Goal: Check status: Check status

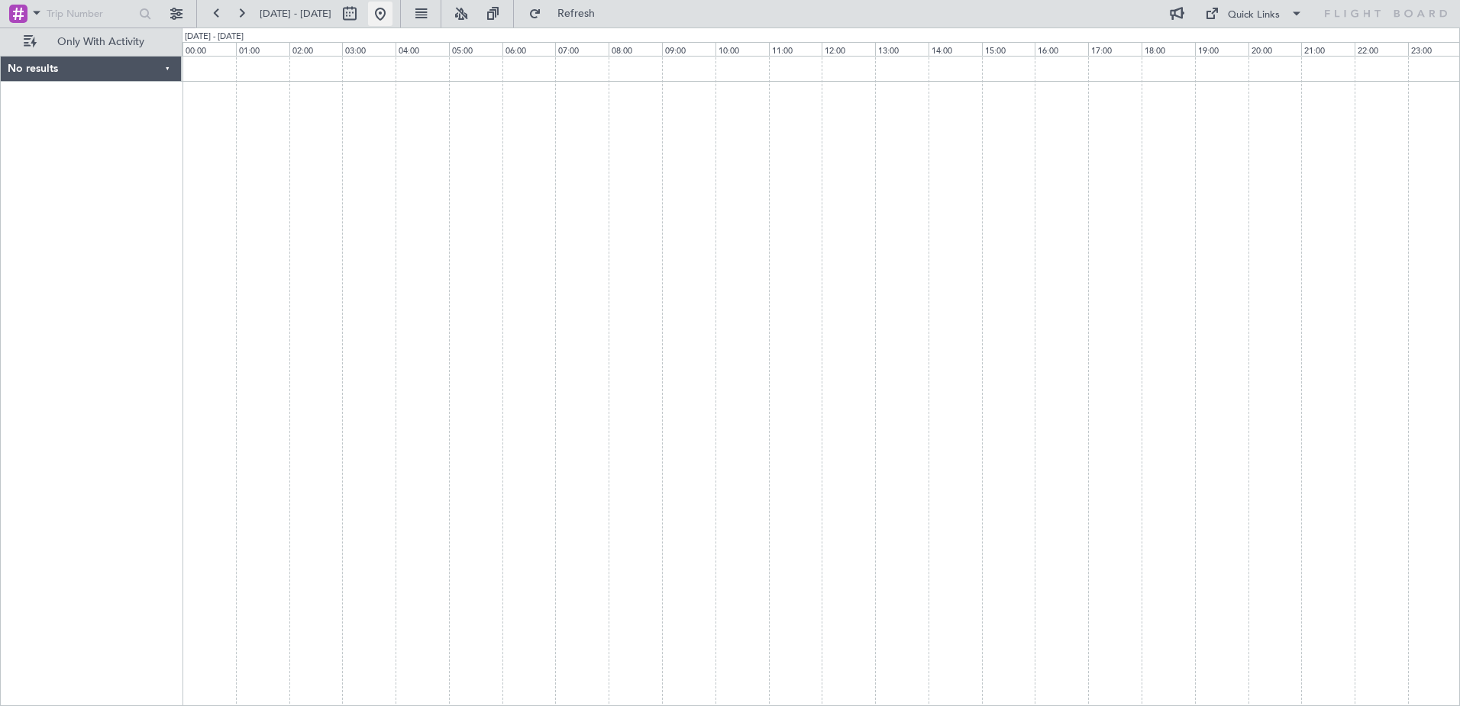
click at [393, 8] on button at bounding box center [380, 14] width 24 height 24
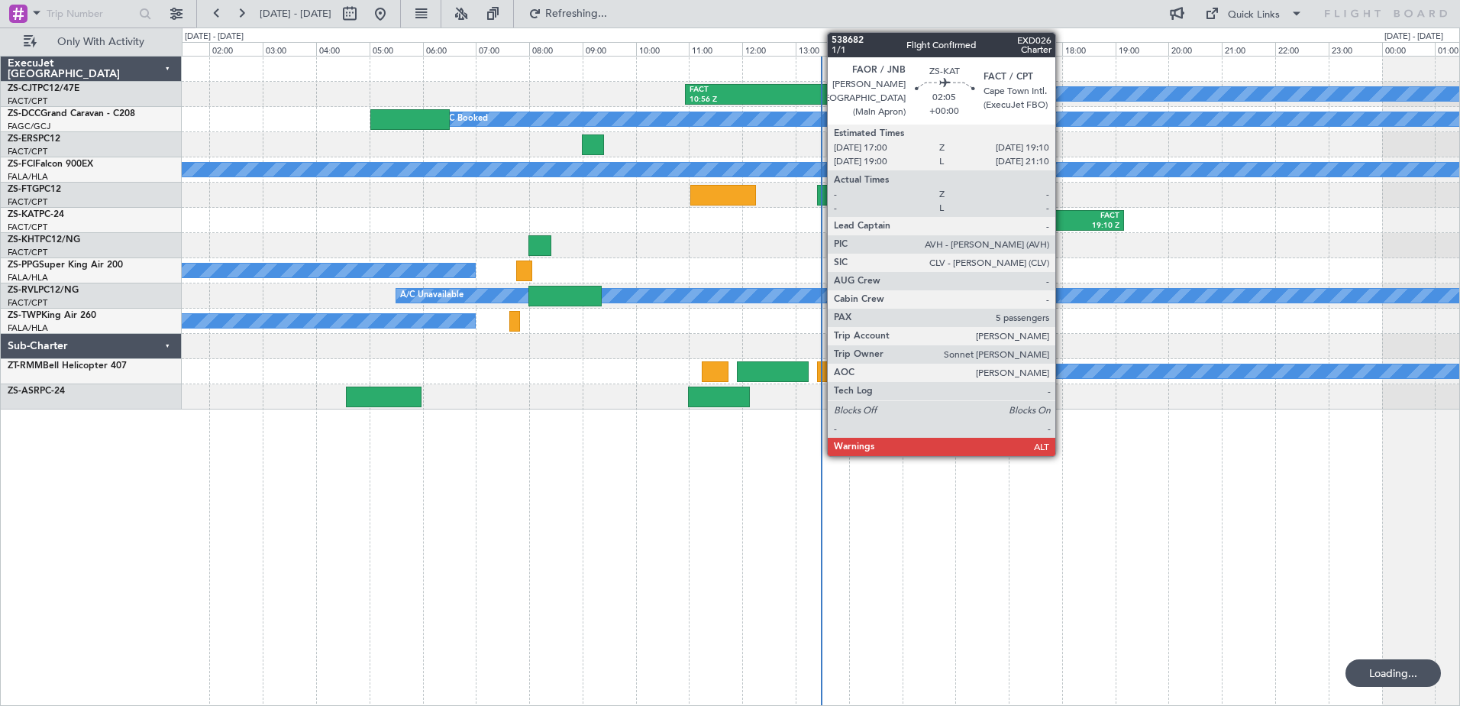
click at [1064, 220] on div "FAOR" at bounding box center [1039, 216] width 53 height 11
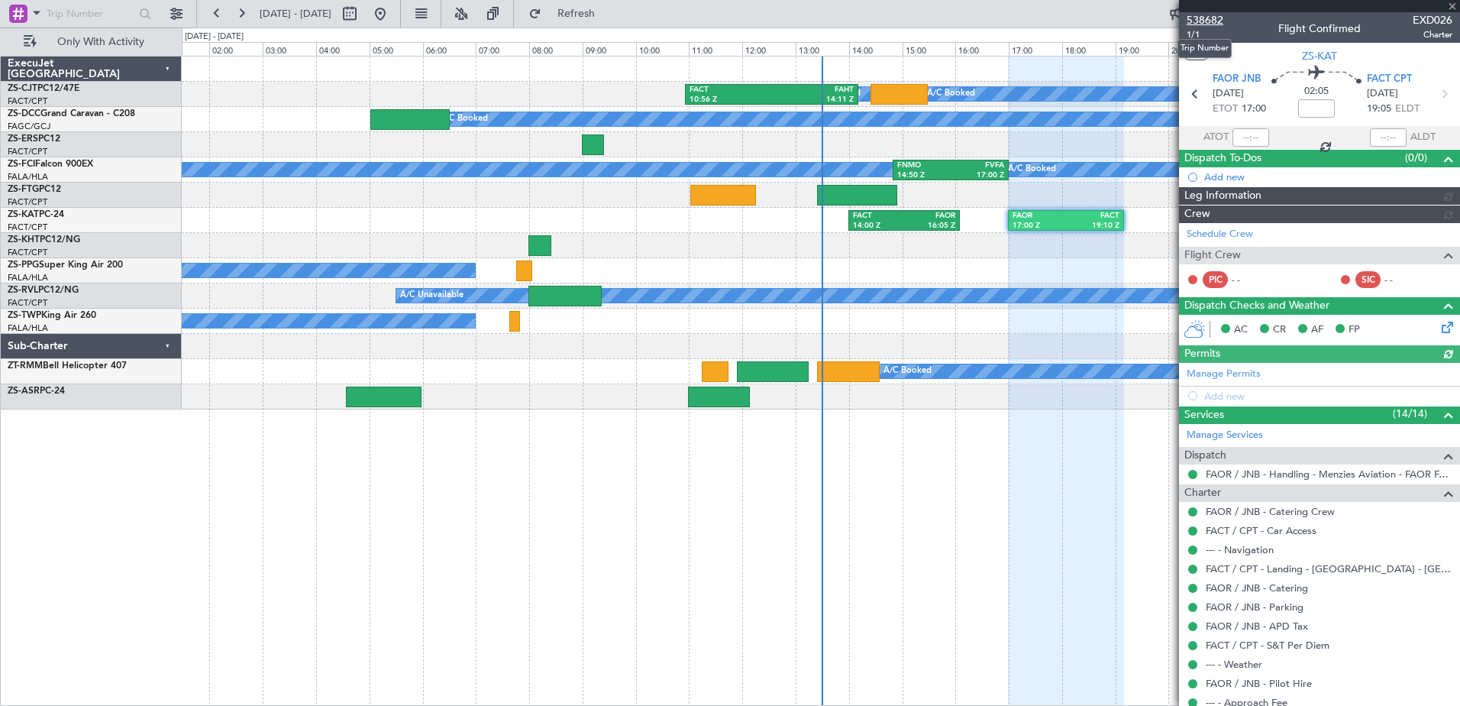
click at [1212, 21] on span "538682" at bounding box center [1205, 20] width 37 height 16
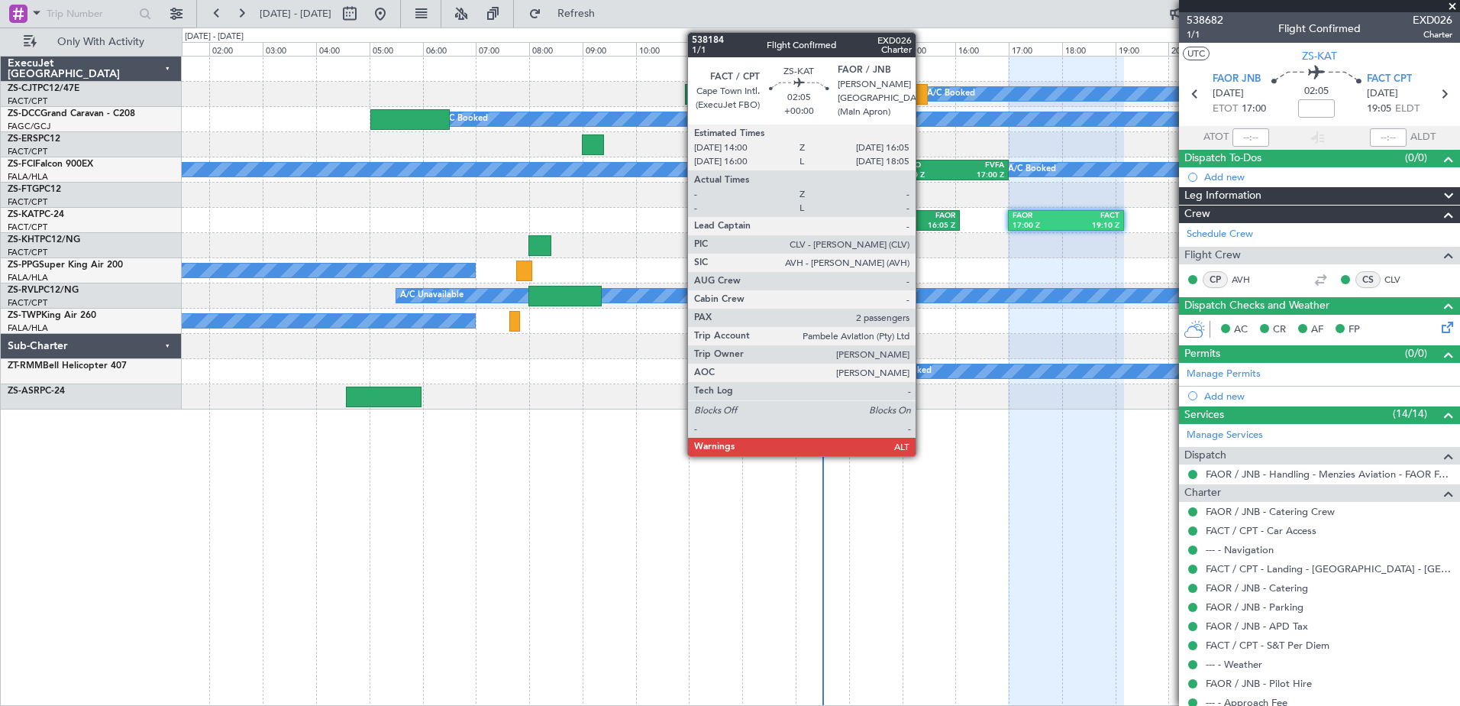
click at [923, 226] on div "16:05 Z" at bounding box center [929, 226] width 51 height 11
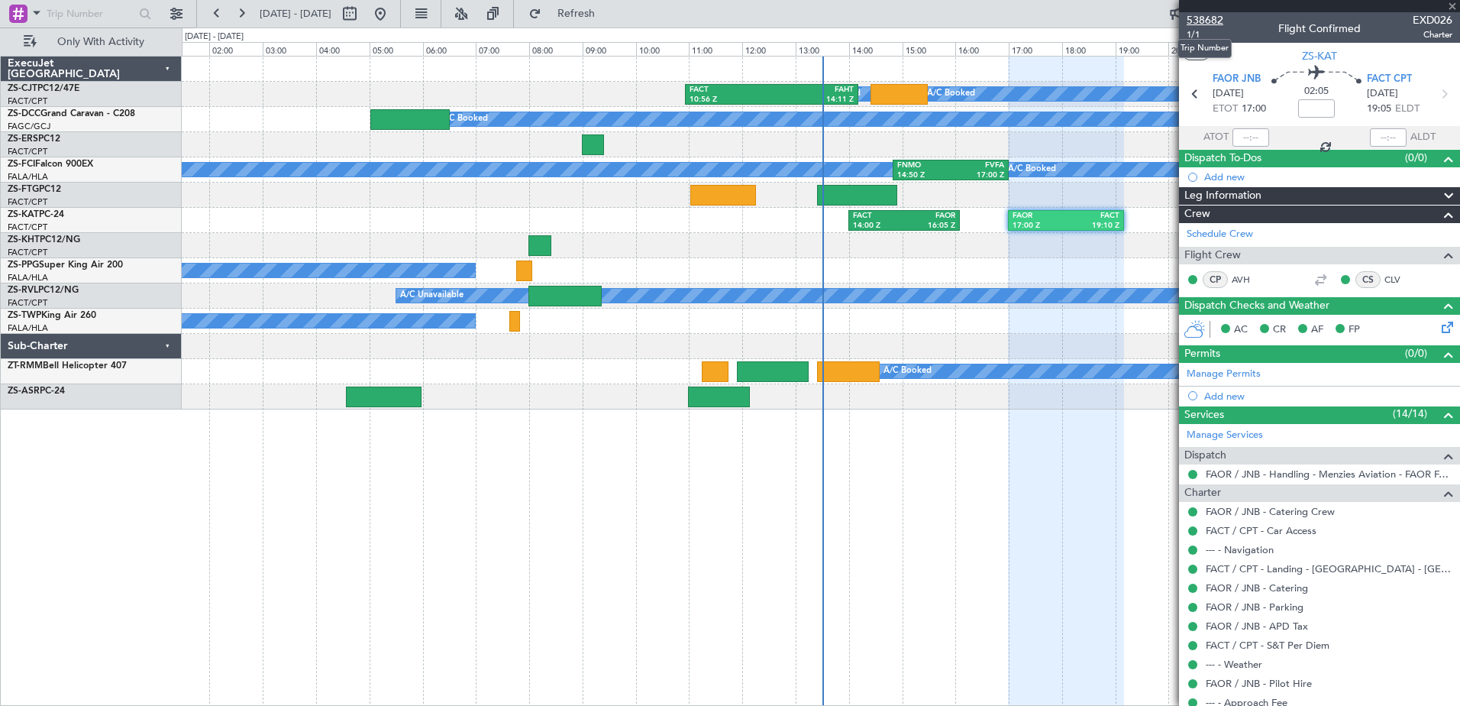
type input "2"
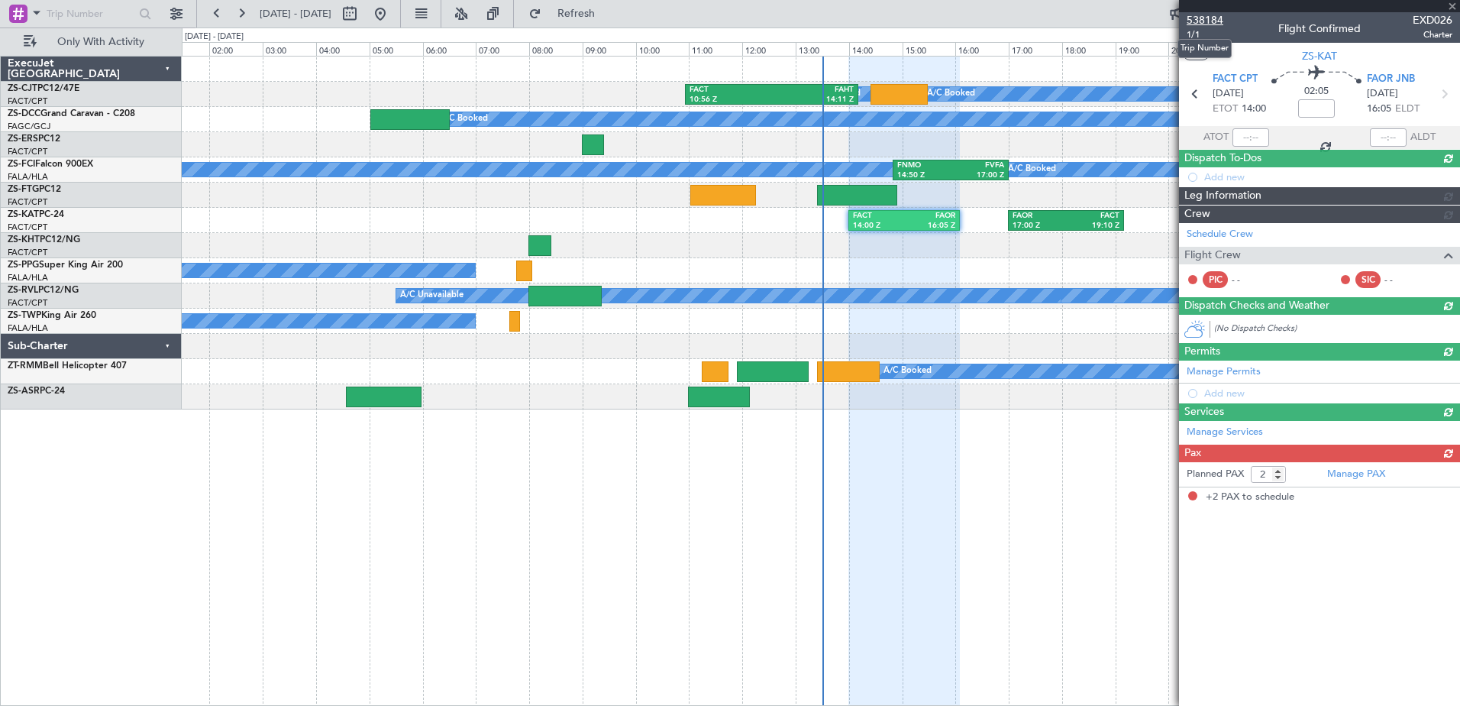
click at [1205, 23] on span "538184" at bounding box center [1205, 20] width 37 height 16
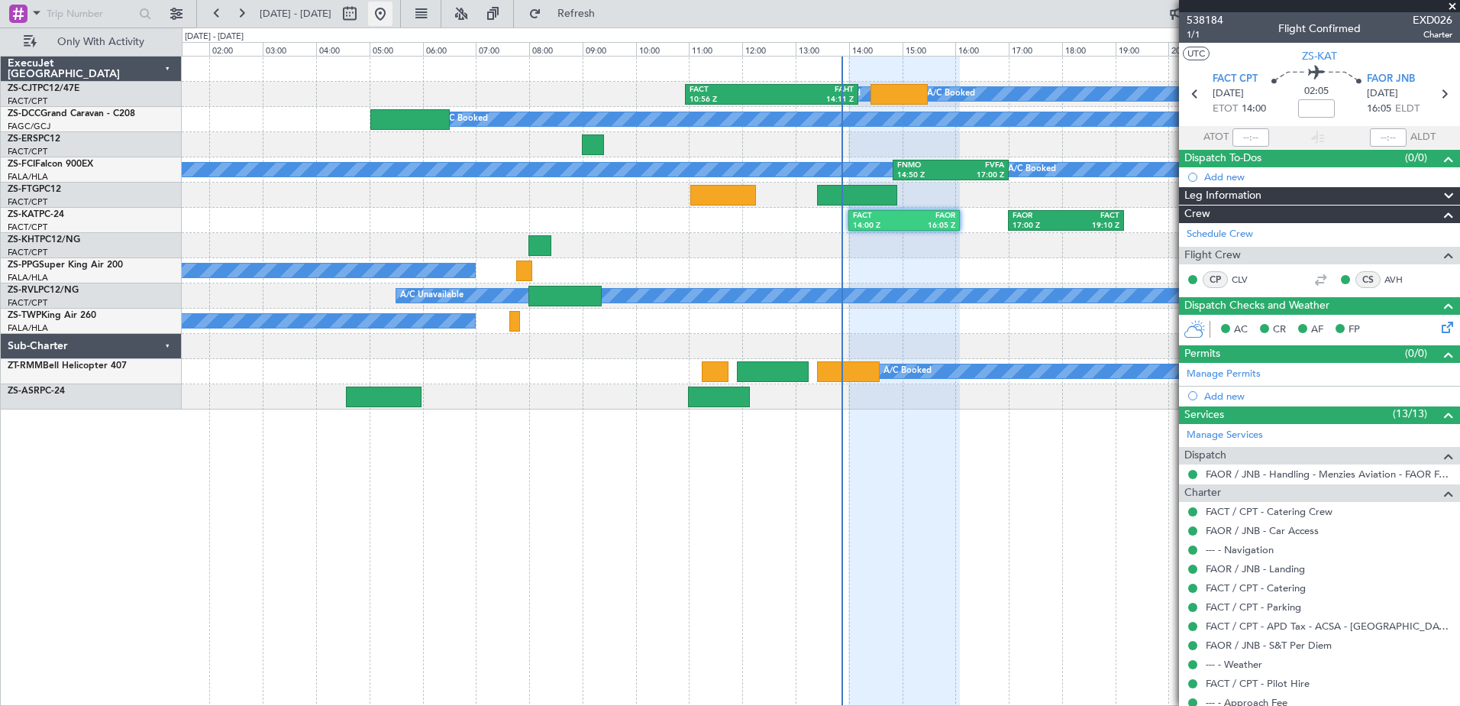
click at [393, 12] on button at bounding box center [380, 14] width 24 height 24
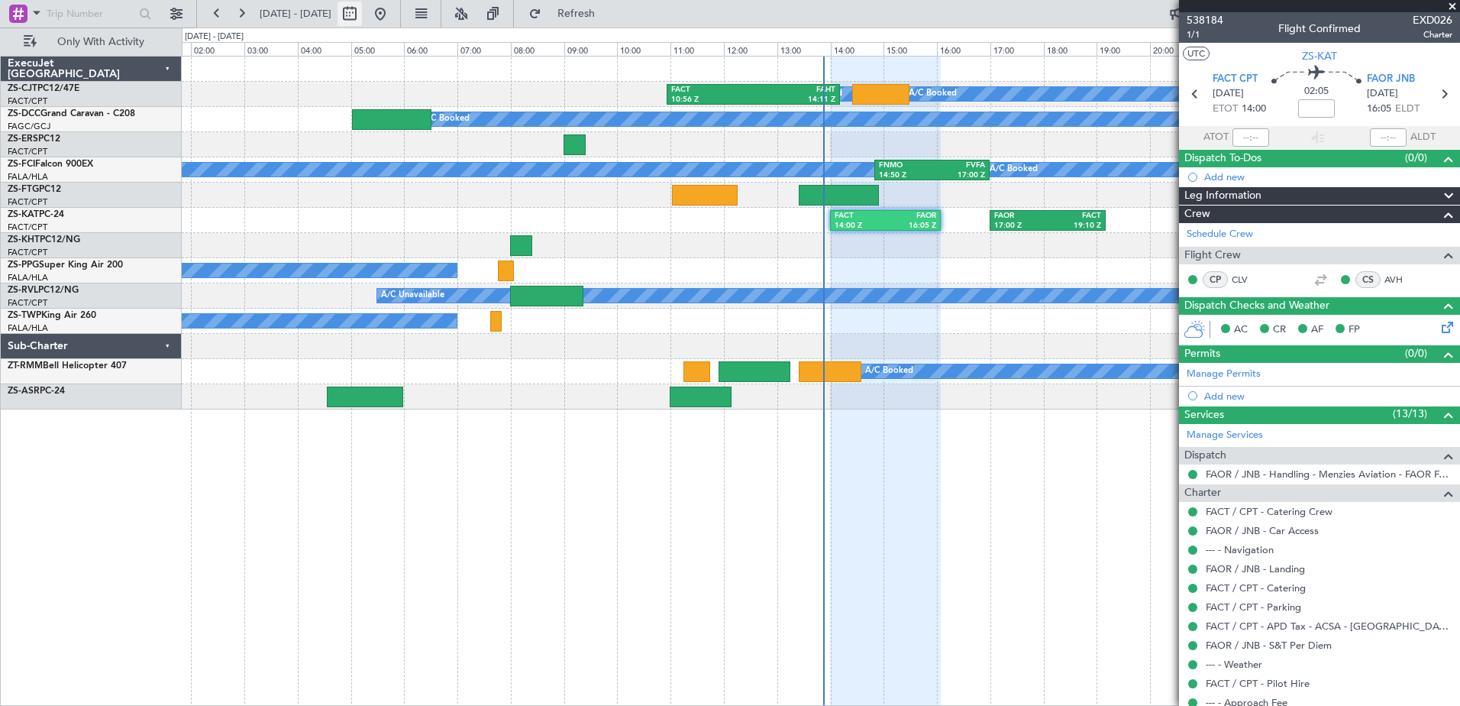
click at [362, 14] on button at bounding box center [350, 14] width 24 height 24
select select "10"
select select "2025"
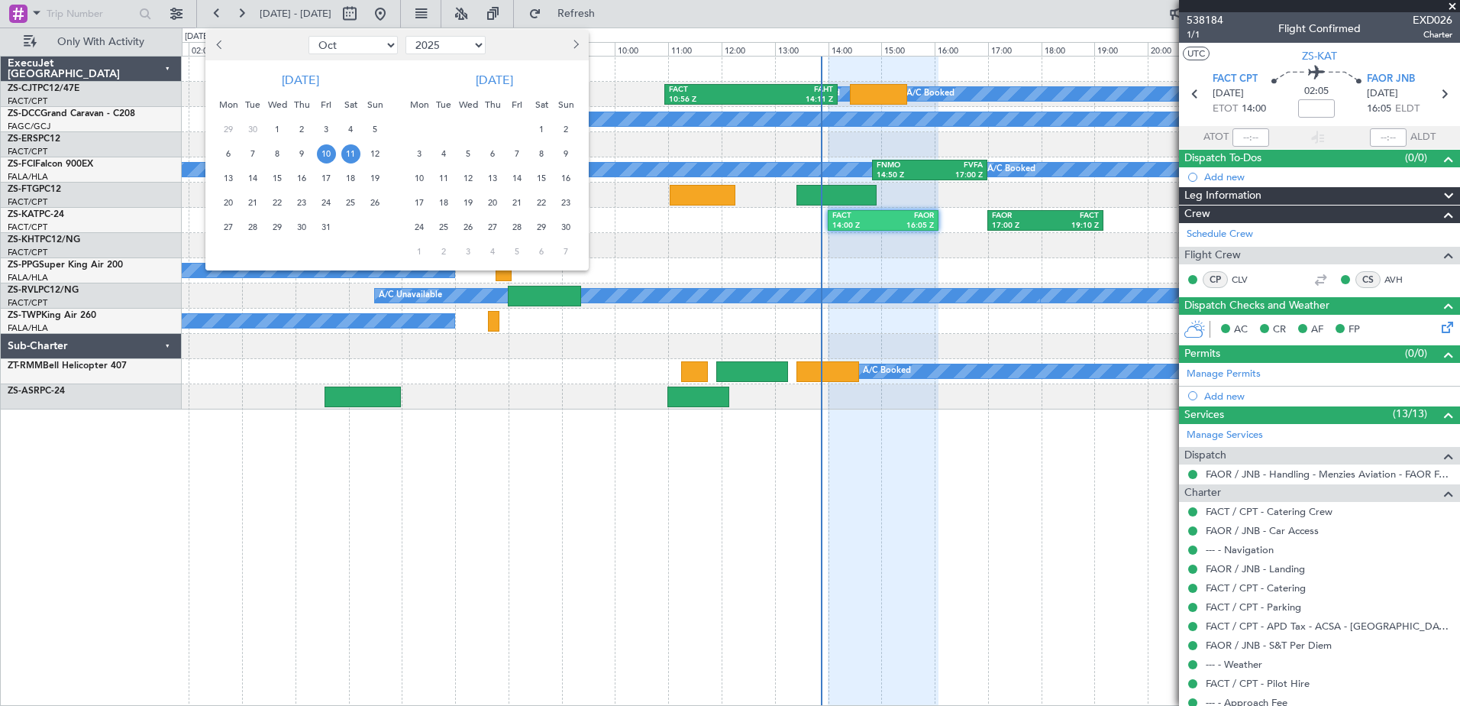
click at [326, 150] on span "10" at bounding box center [326, 153] width 19 height 19
click at [221, 176] on span "13" at bounding box center [228, 178] width 19 height 19
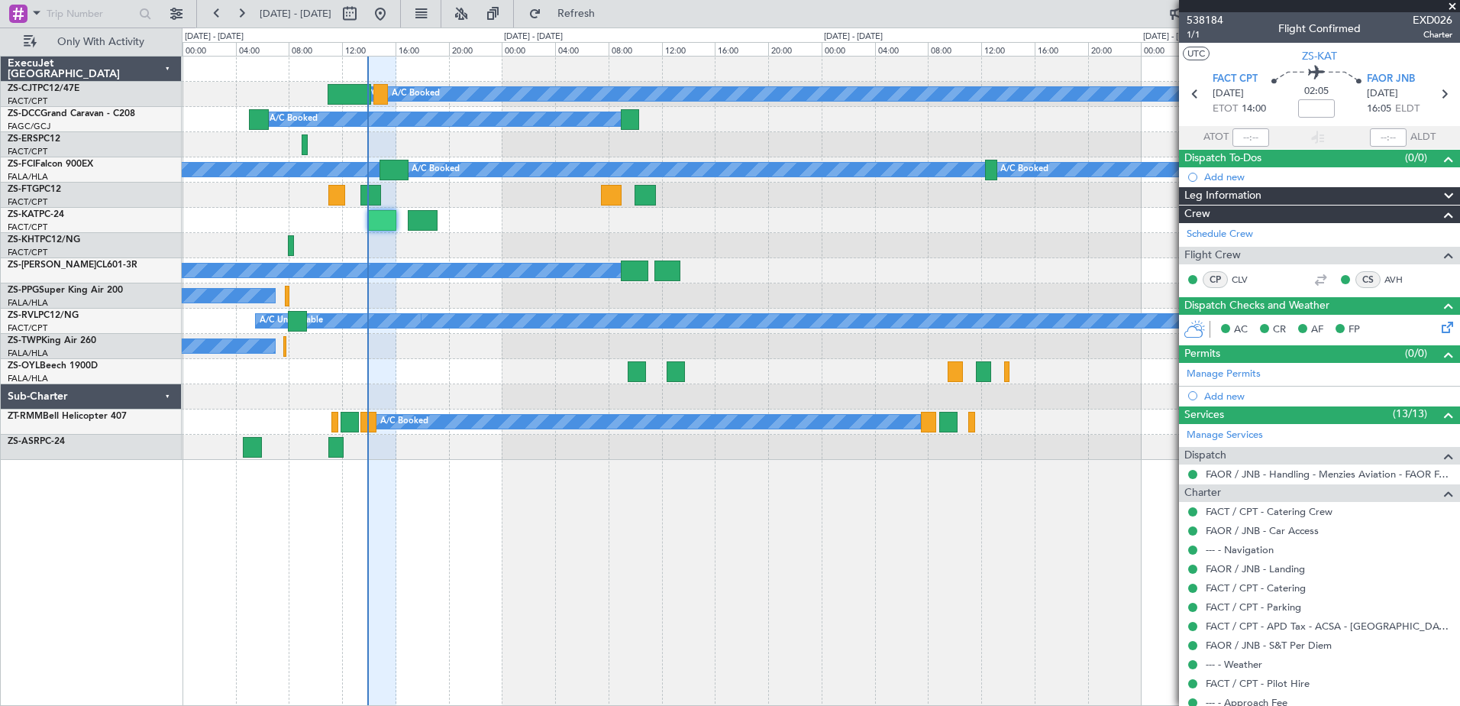
click at [1451, 5] on span at bounding box center [1452, 7] width 15 height 14
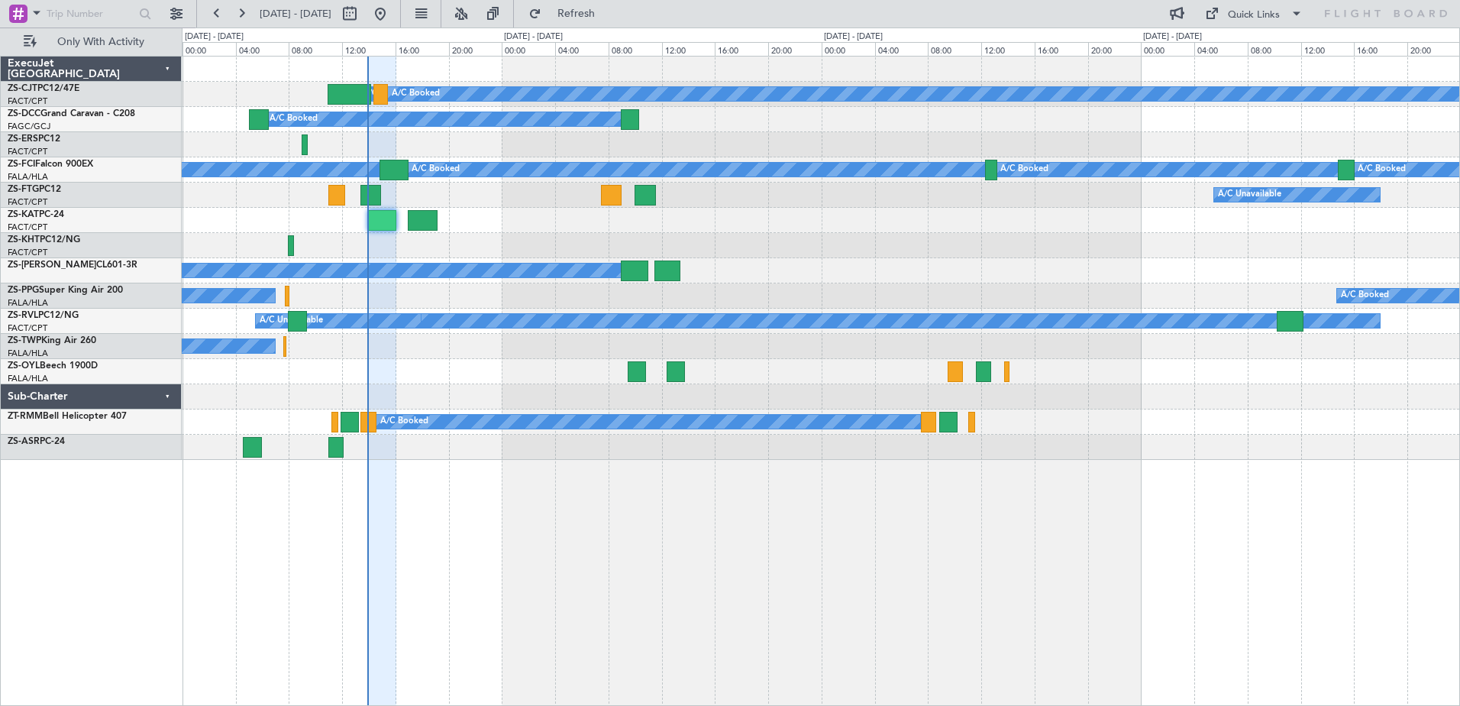
type input "0"
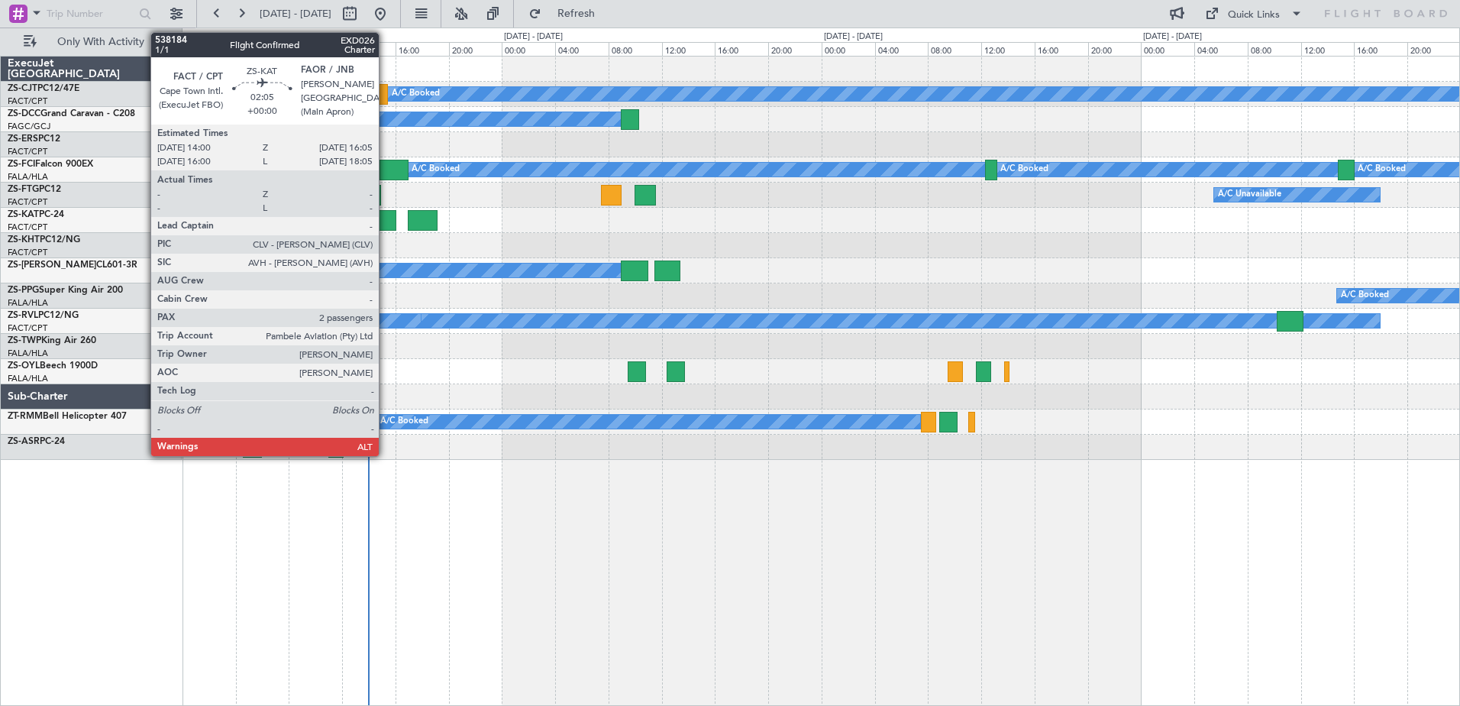
click at [386, 221] on div at bounding box center [382, 220] width 28 height 21
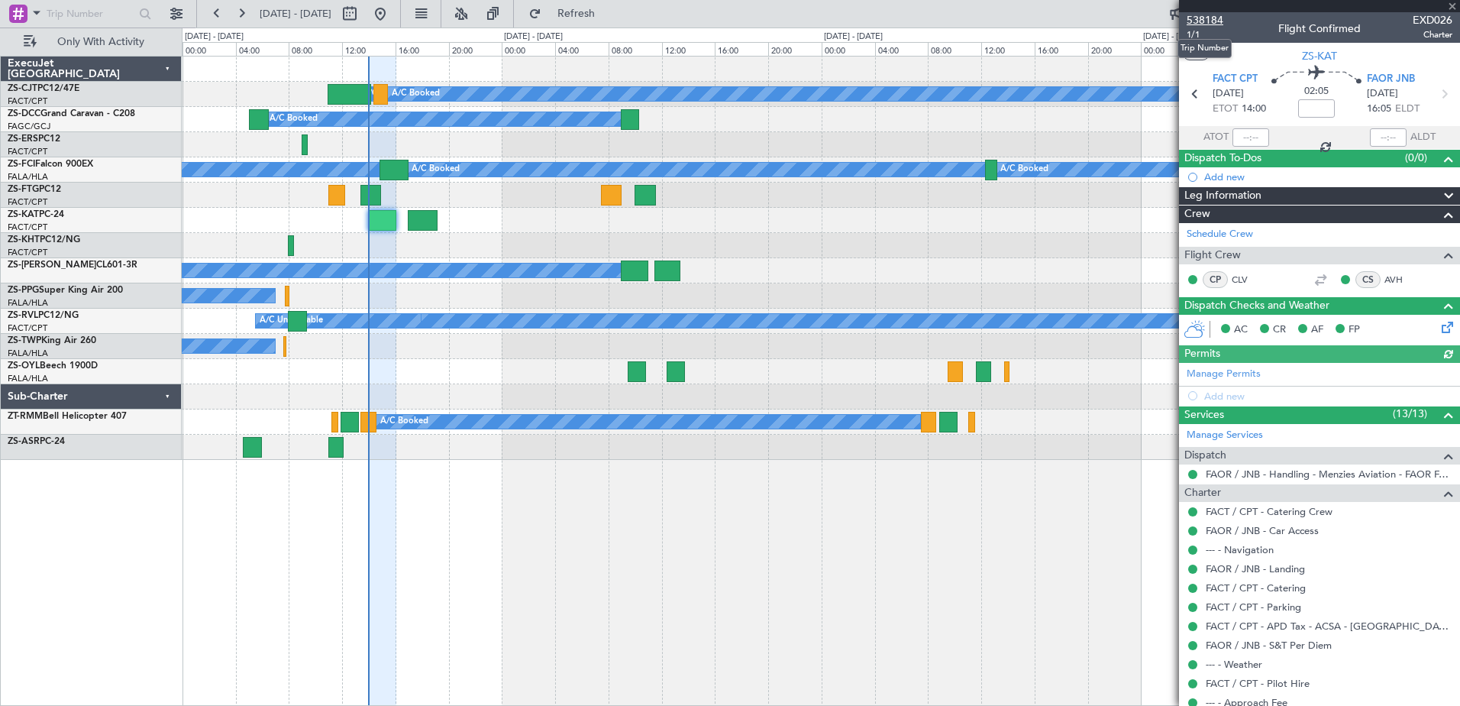
click at [1208, 22] on span "538184" at bounding box center [1205, 20] width 37 height 16
